Goal: Task Accomplishment & Management: Manage account settings

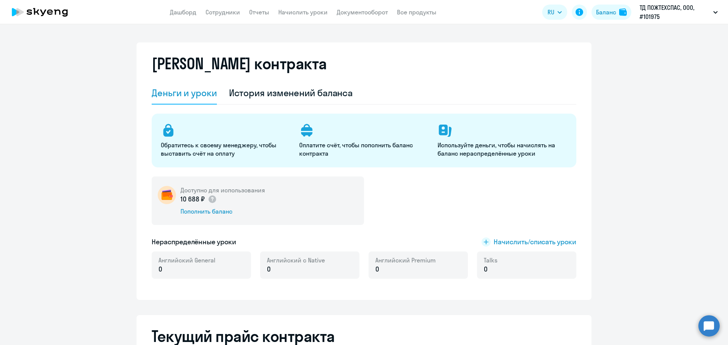
select select "english_adult_not_native_speaker"
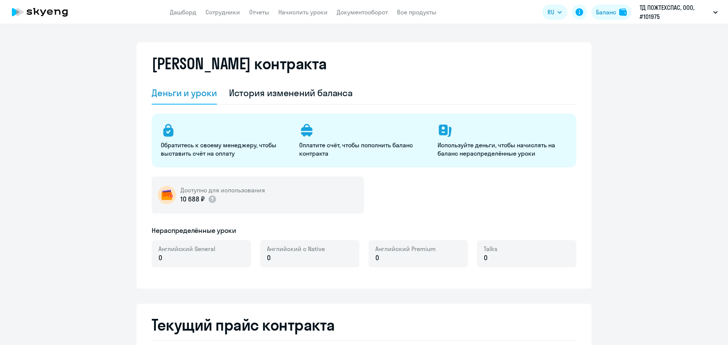
select select "english_adult_not_native_speaker"
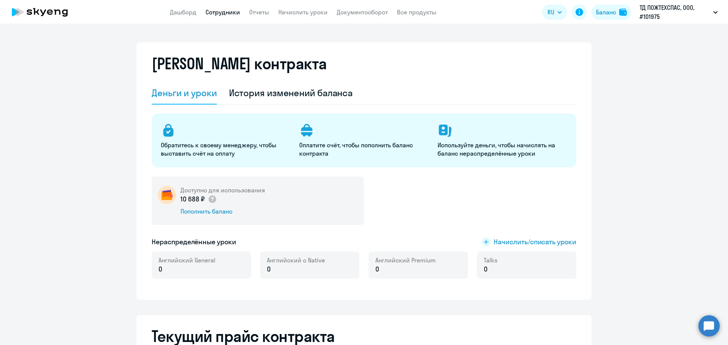
click at [214, 14] on link "Сотрудники" at bounding box center [222, 12] width 34 height 8
select select "30"
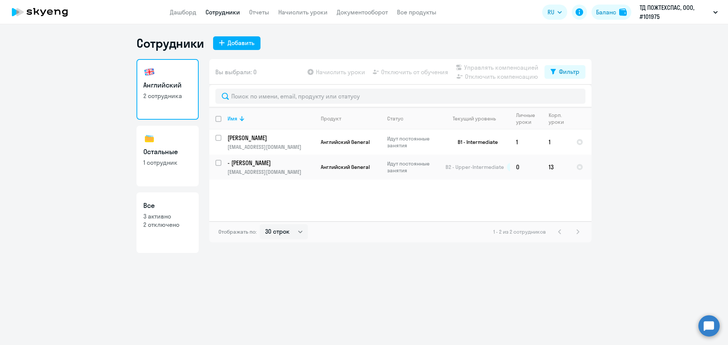
click at [184, 158] on p "1 сотрудник" at bounding box center [167, 162] width 49 height 8
select select "30"
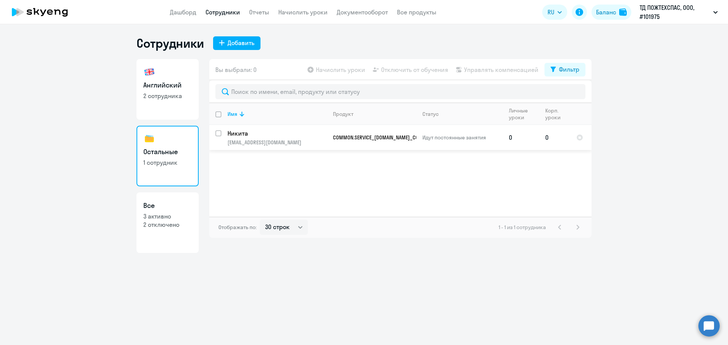
click at [299, 141] on p "info@lafet01.ru" at bounding box center [276, 142] width 99 height 7
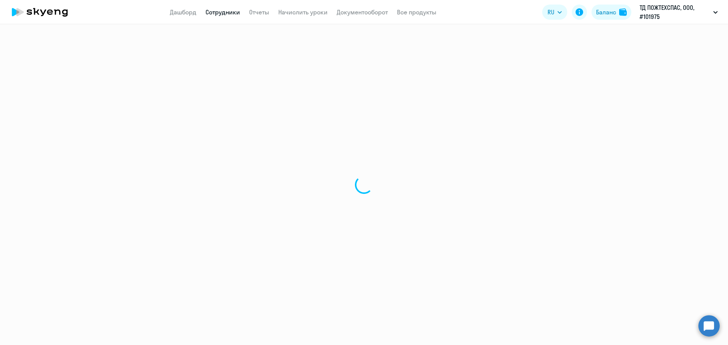
select select "others"
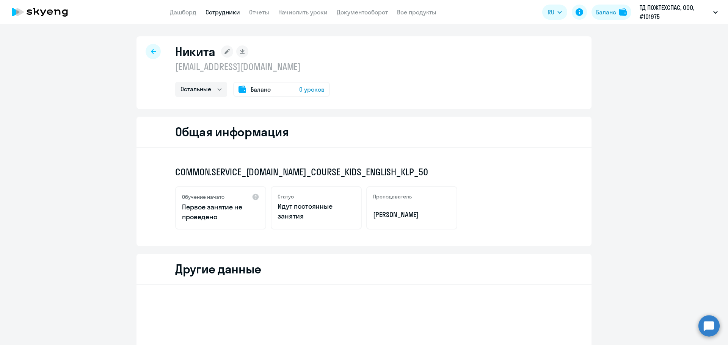
click at [151, 51] on icon at bounding box center [153, 51] width 5 height 5
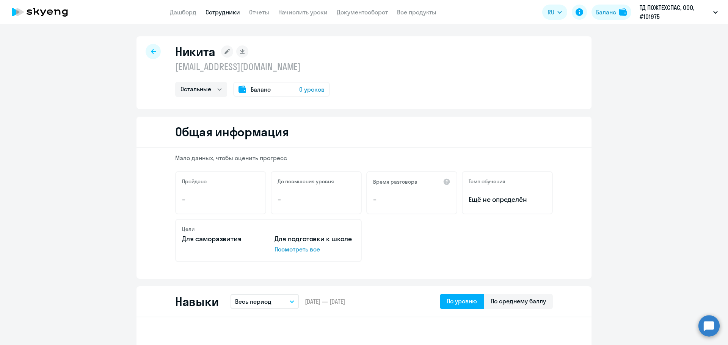
click at [319, 90] on span "0 уроков" at bounding box center [311, 89] width 25 height 9
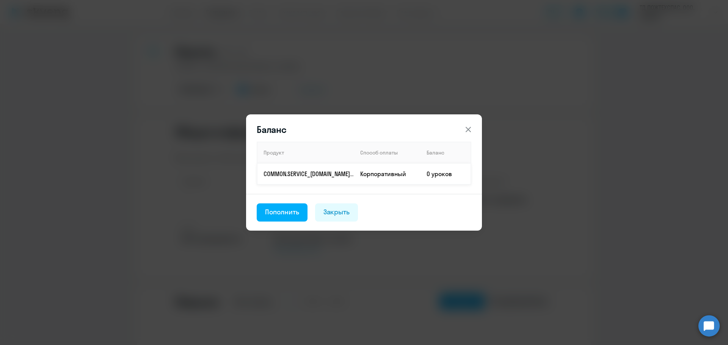
click at [422, 173] on td "0 уроков" at bounding box center [445, 173] width 50 height 21
click at [258, 214] on button "Пополнить" at bounding box center [282, 212] width 51 height 18
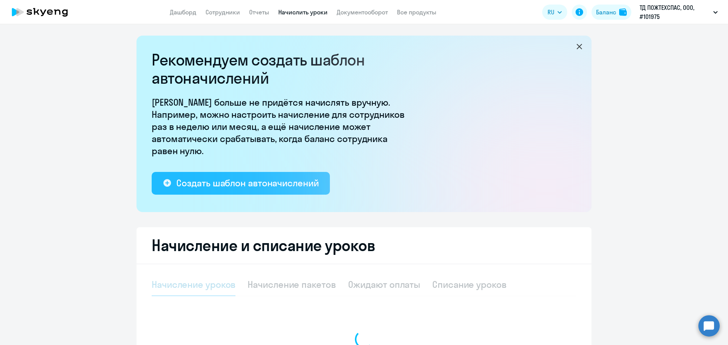
select select "10"
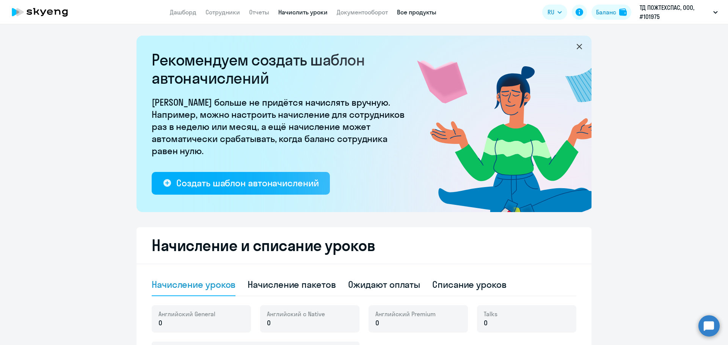
click at [418, 11] on link "Все продукты" at bounding box center [416, 12] width 39 height 8
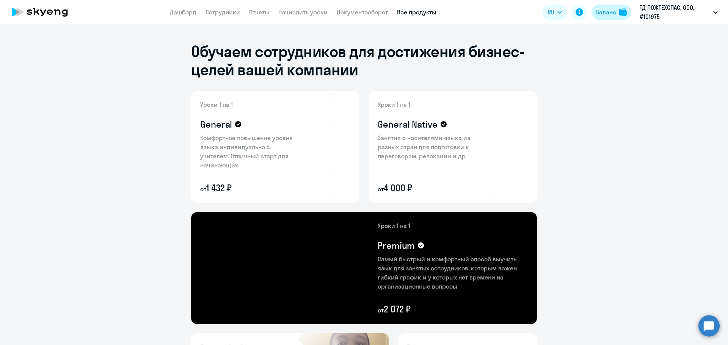
click at [604, 13] on div "Баланс" at bounding box center [606, 12] width 20 height 9
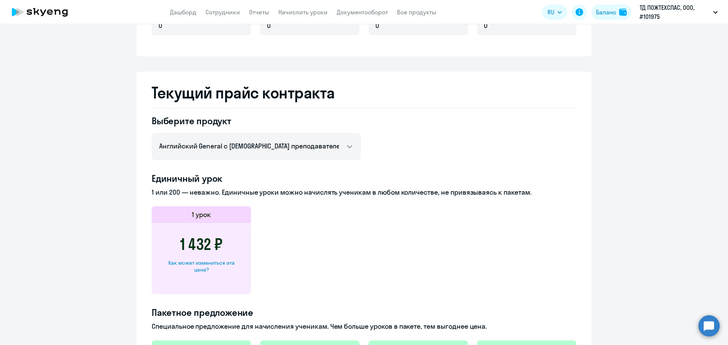
scroll to position [130, 0]
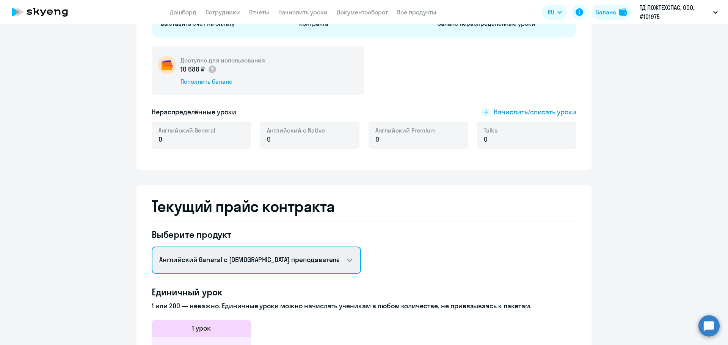
click at [323, 249] on select "Английский General с русскоговорящим преподавателем Английский General с англог…" at bounding box center [256, 260] width 209 height 27
select select "mini_course_kids_english_klp_50"
click at [152, 247] on select "Английский General с русскоговорящим преподавателем Английский General с англог…" at bounding box center [256, 260] width 209 height 27
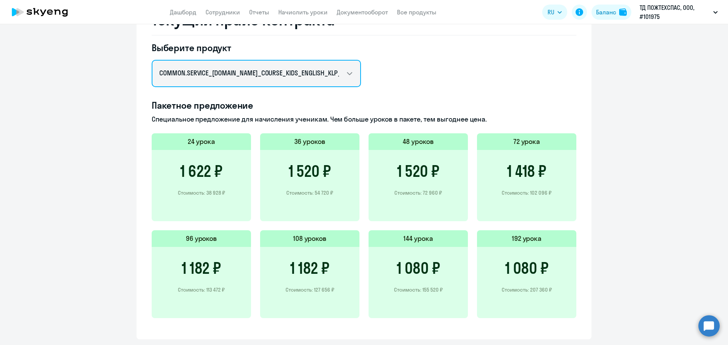
scroll to position [319, 0]
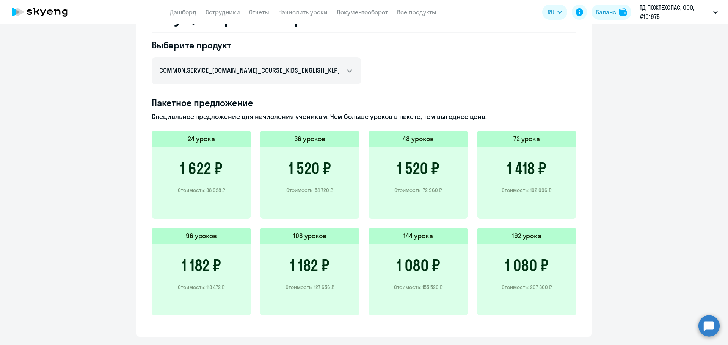
click at [328, 169] on div "1 520 ₽ Стоимость: 54 720 ₽" at bounding box center [309, 182] width 99 height 71
click at [316, 143] on h5 "36 уроков" at bounding box center [309, 139] width 31 height 10
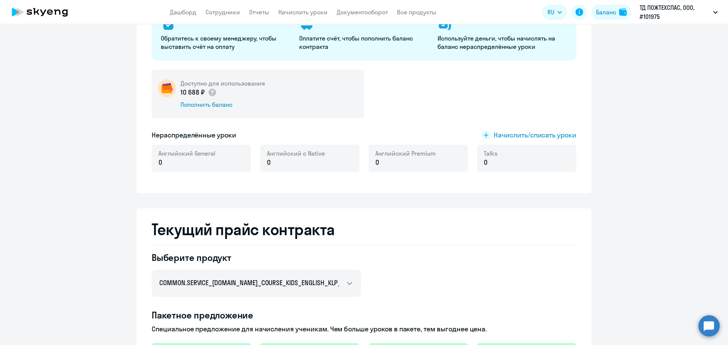
scroll to position [0, 0]
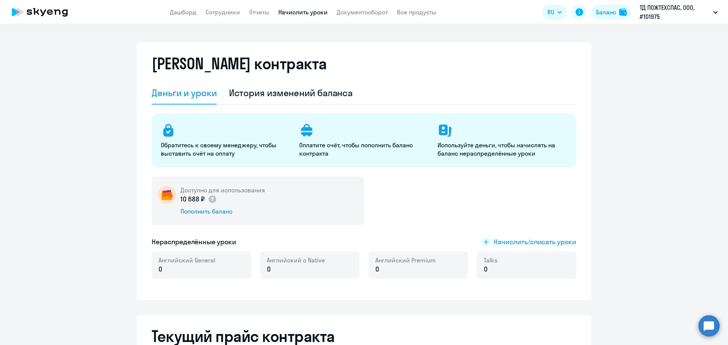
click at [297, 16] on link "Начислить уроки" at bounding box center [302, 12] width 49 height 8
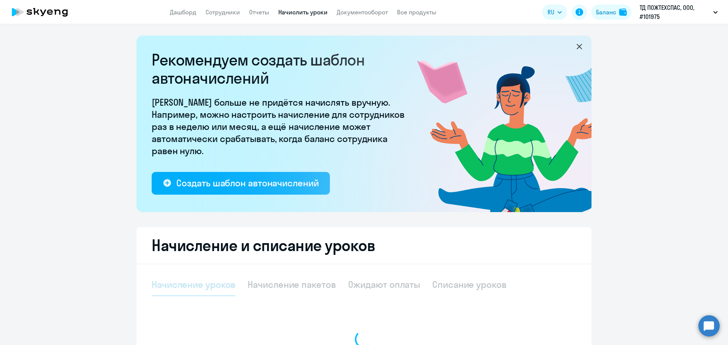
select select "10"
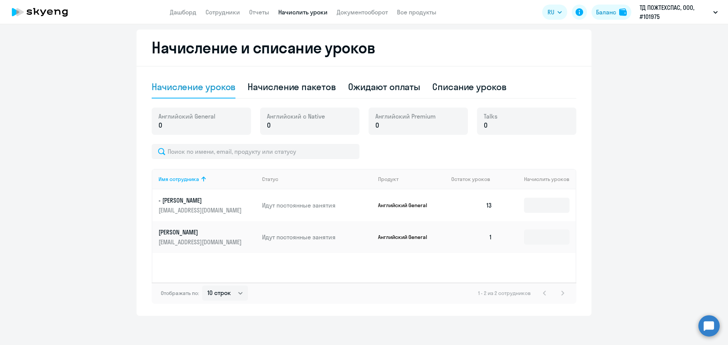
scroll to position [199, 0]
click at [292, 88] on div "Начисление пакетов" at bounding box center [291, 86] width 88 height 12
select select "10"
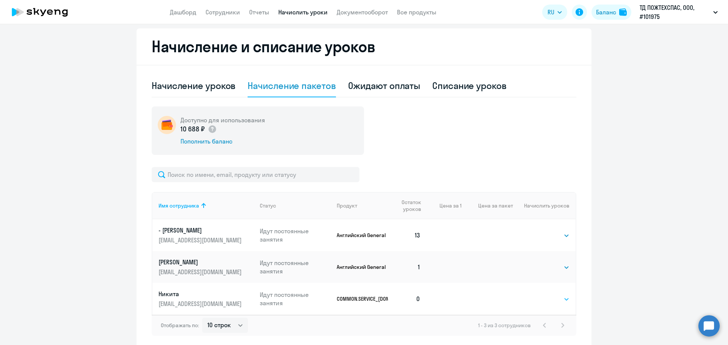
click at [561, 299] on select "Выбрать 24 36 48 72 96 108 144 192" at bounding box center [553, 299] width 31 height 9
select select "36"
click at [538, 295] on select "Выбрать 24 36 48 72 96 108 144 192" at bounding box center [553, 299] width 31 height 9
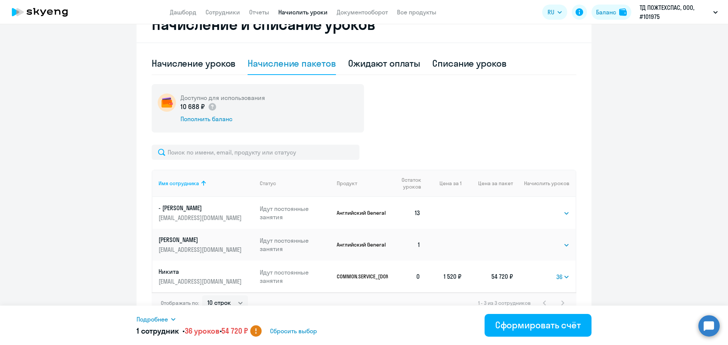
scroll to position [232, 0]
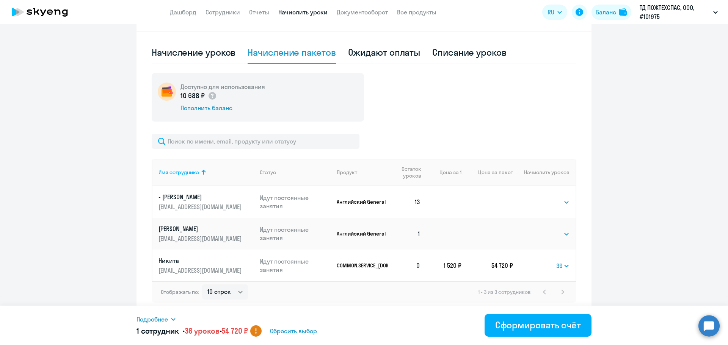
click at [624, 148] on ng-component "Рекомендуем создать шаблон автоначислений Уроки больше не придётся начислять вр…" at bounding box center [364, 59] width 728 height 512
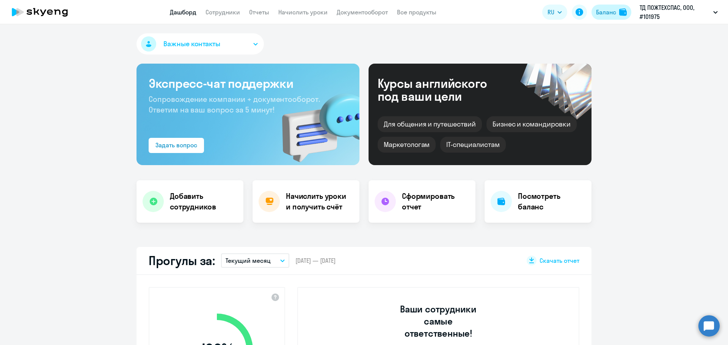
click at [603, 12] on div "Баланс" at bounding box center [606, 12] width 20 height 9
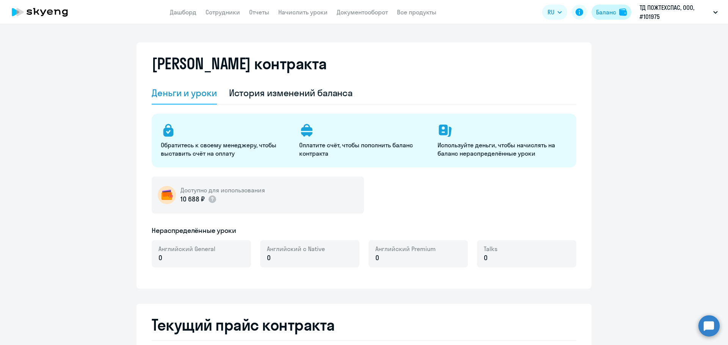
select select "english_adult_not_native_speaker"
